Goal: Manage account settings

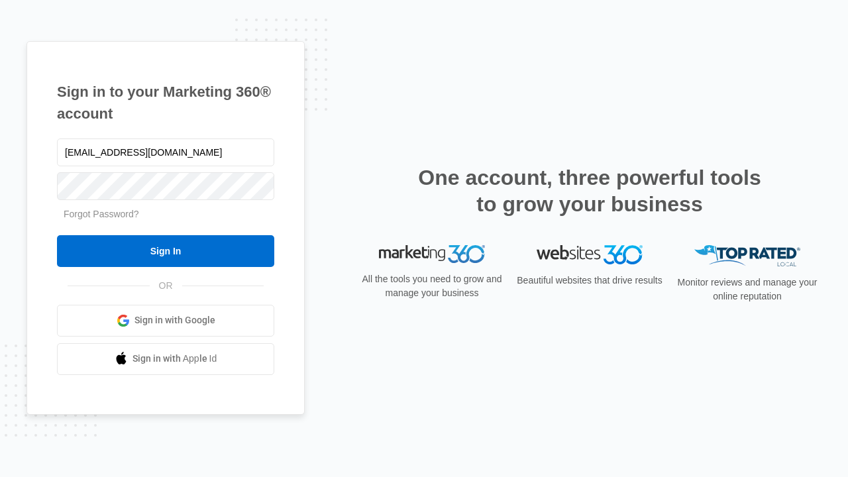
type input "[EMAIL_ADDRESS][DOMAIN_NAME]"
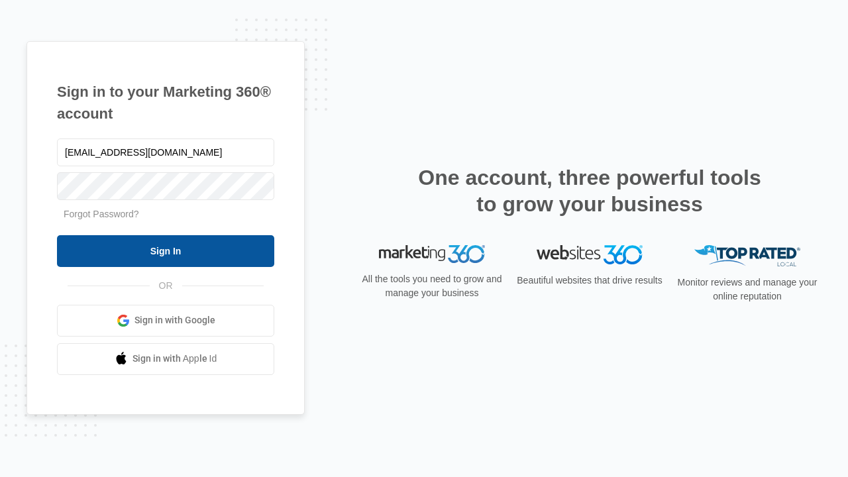
click at [166, 251] on input "Sign In" at bounding box center [165, 251] width 217 height 32
